Goal: Transaction & Acquisition: Purchase product/service

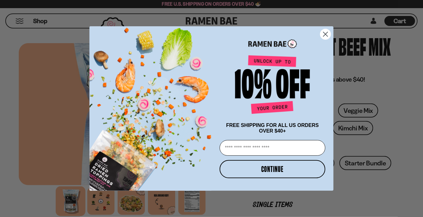
scroll to position [63, 0]
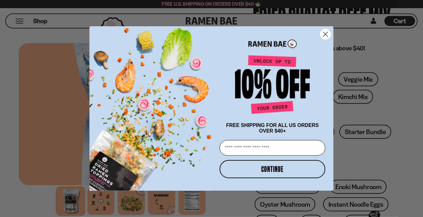
click at [326, 31] on circle "Close dialog" at bounding box center [326, 34] width 10 height 10
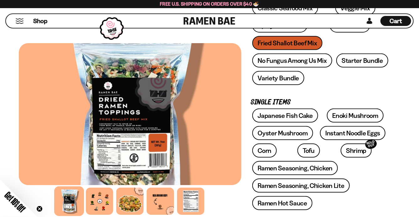
scroll to position [126, 0]
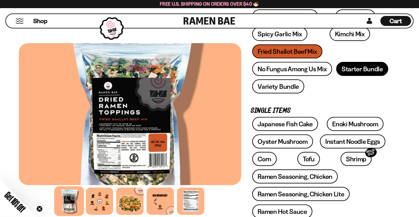
click at [360, 69] on link "Starter Bundle" at bounding box center [362, 69] width 52 height 14
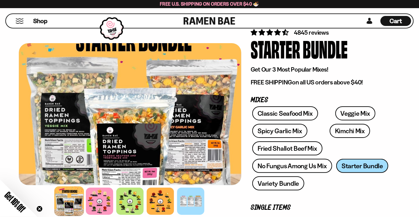
scroll to position [63, 0]
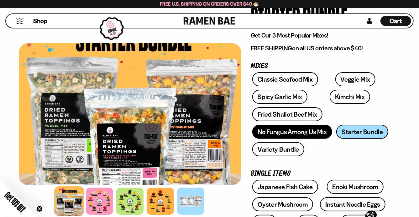
click at [304, 132] on link "No Fungus Among Us Mix" at bounding box center [292, 132] width 80 height 14
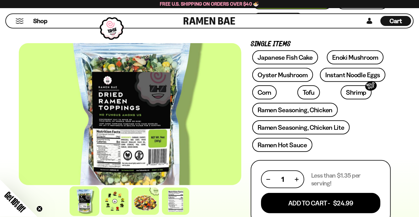
scroll to position [250, 0]
